Goal: Transaction & Acquisition: Purchase product/service

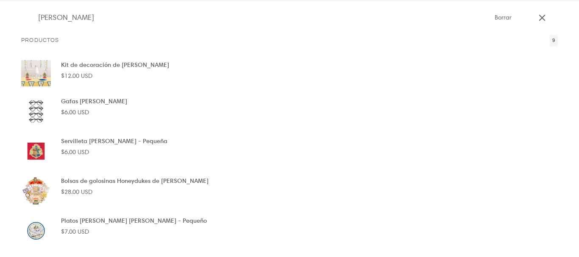
type input "[PERSON_NAME]"
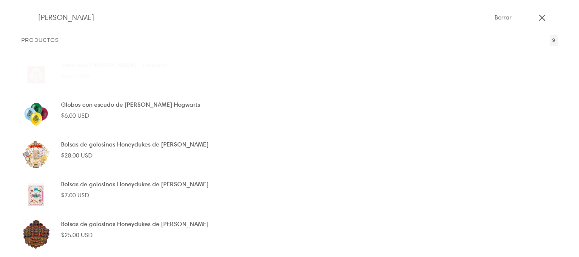
click at [93, 144] on p "Bolsas de golosinas Honeydukes de [PERSON_NAME]" at bounding box center [135, 144] width 148 height 9
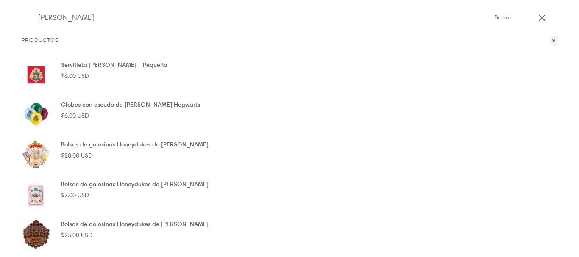
click at [371, 17] on input "[PERSON_NAME]" at bounding box center [262, 17] width 457 height 35
